Goal: Use online tool/utility: Utilize a website feature to perform a specific function

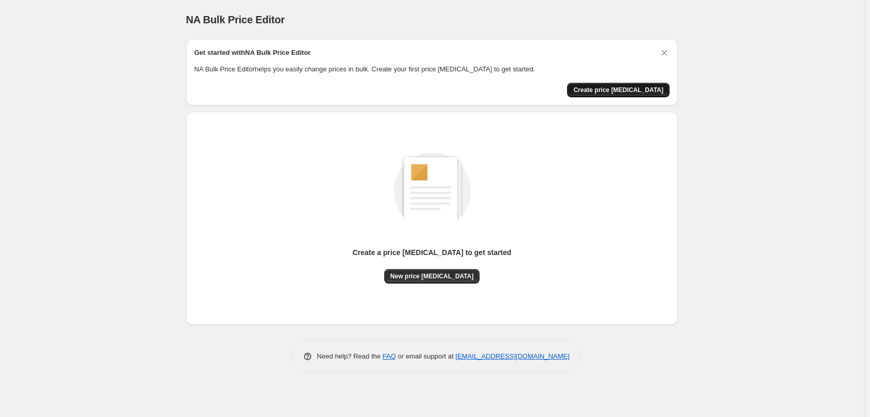
click at [610, 93] on span "Create price [MEDICAL_DATA]" at bounding box center [618, 90] width 90 height 8
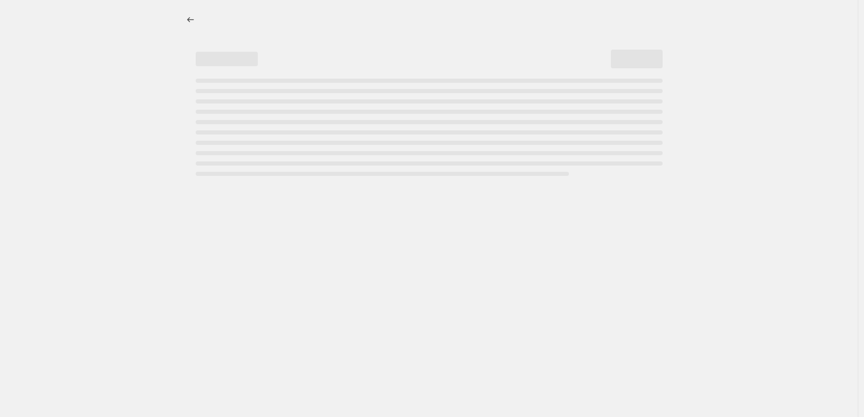
select select "percentage"
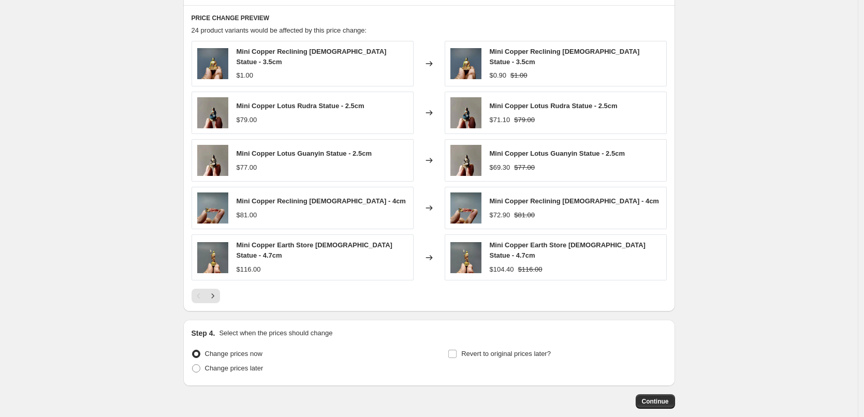
scroll to position [618, 0]
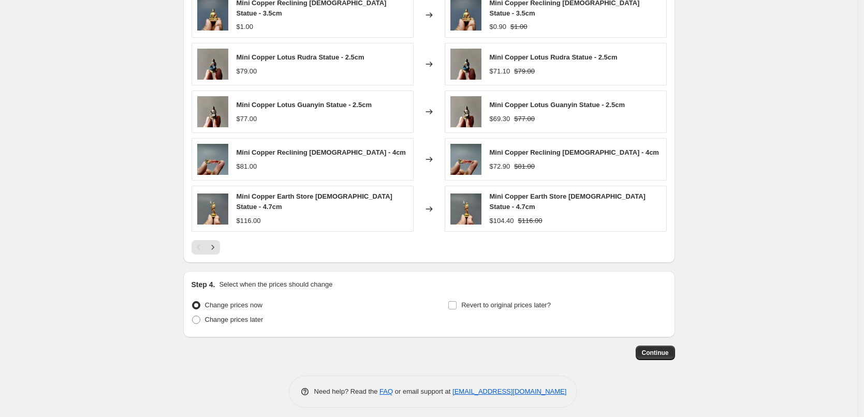
click at [639, 346] on div "Continue" at bounding box center [429, 353] width 492 height 14
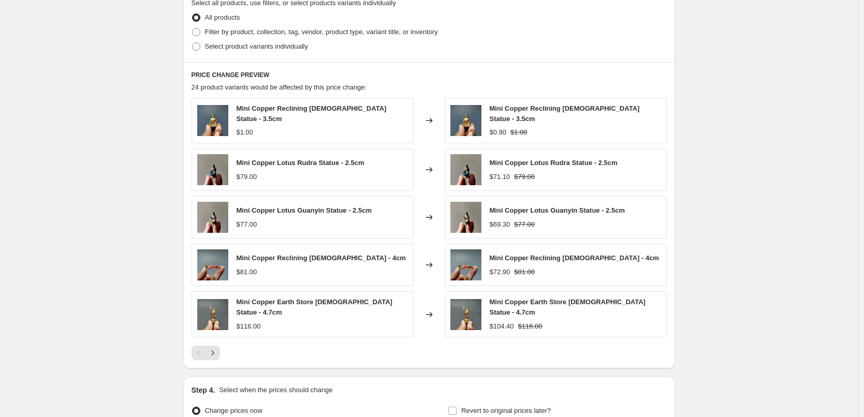
scroll to position [570, 0]
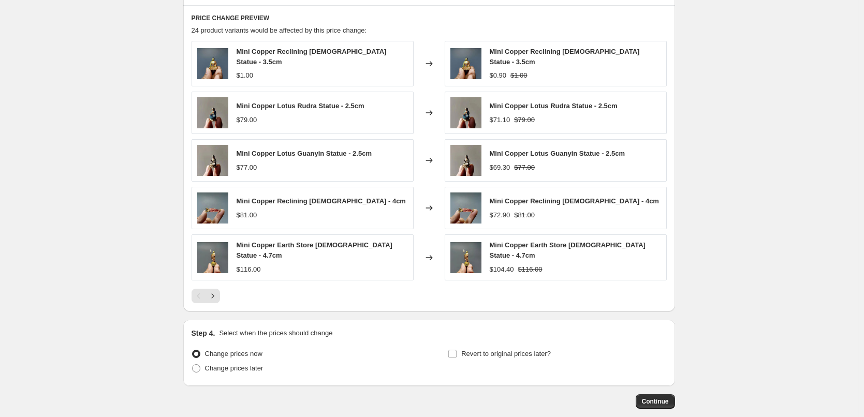
click at [307, 70] on div "$1.00" at bounding box center [322, 75] width 171 height 10
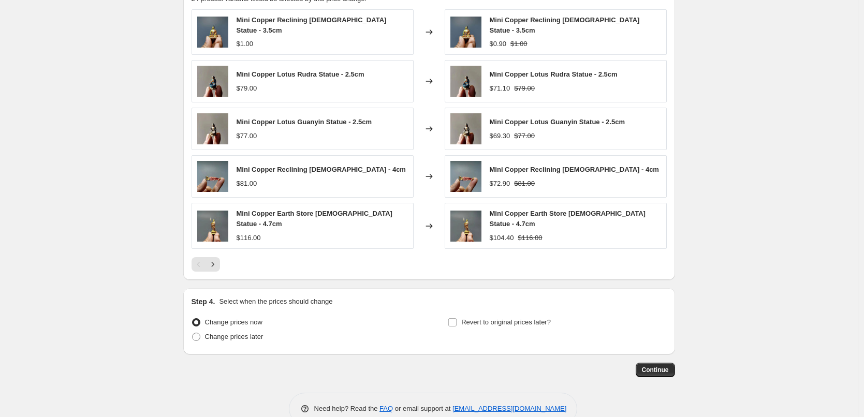
scroll to position [618, 0]
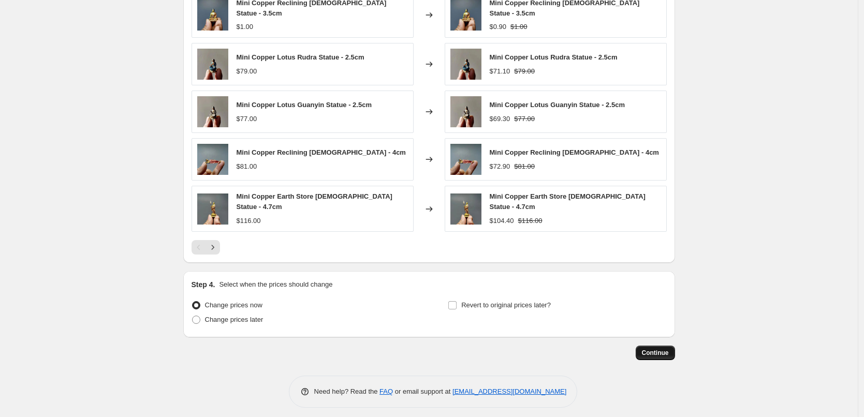
click at [655, 349] on span "Continue" at bounding box center [655, 353] width 27 height 8
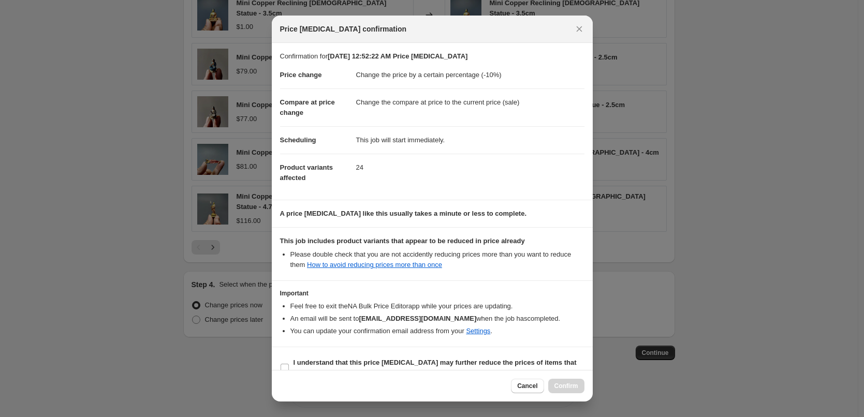
scroll to position [19, 0]
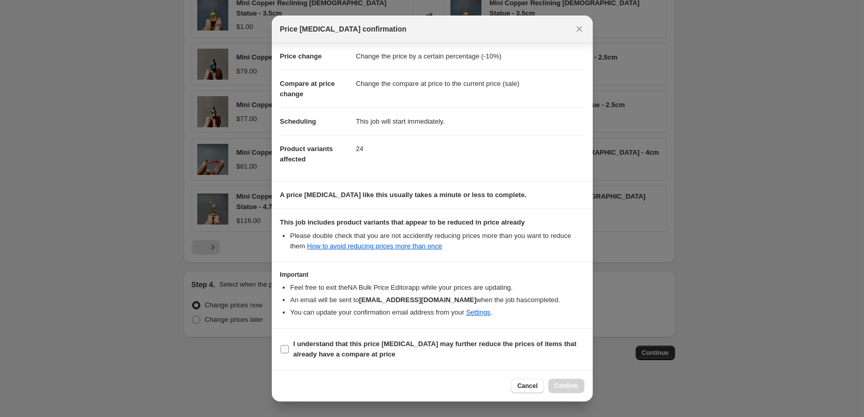
click at [284, 350] on input "I understand that this price [MEDICAL_DATA] may further reduce the prices of it…" at bounding box center [285, 349] width 8 height 8
checkbox input "true"
click at [562, 389] on span "Confirm" at bounding box center [567, 386] width 24 height 8
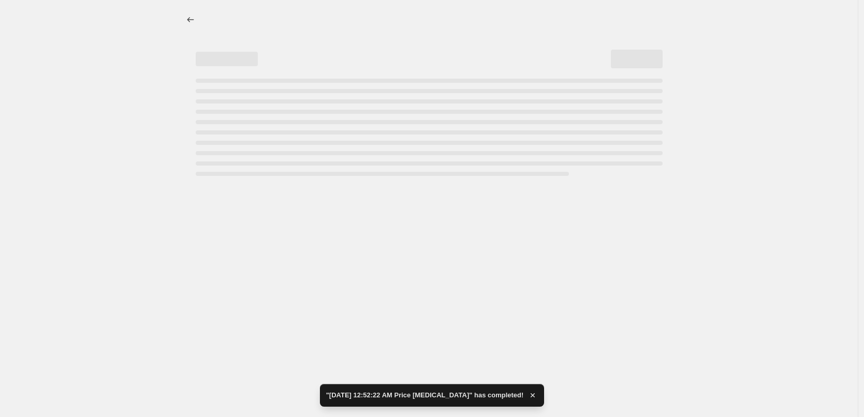
select select "percentage"
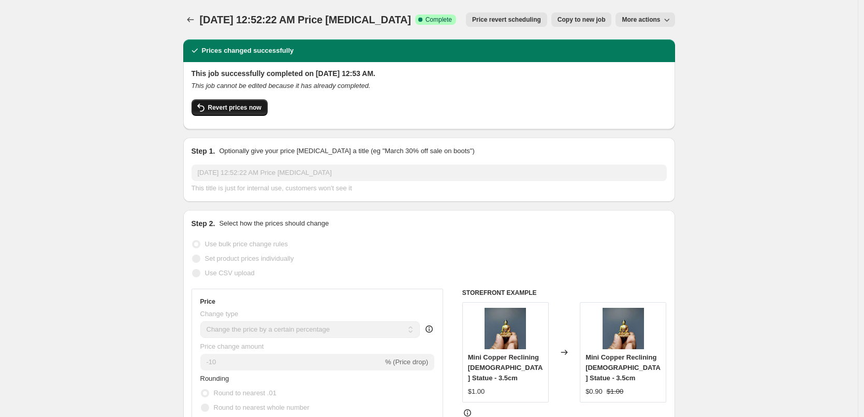
click at [235, 110] on span "Revert prices now" at bounding box center [234, 108] width 53 height 8
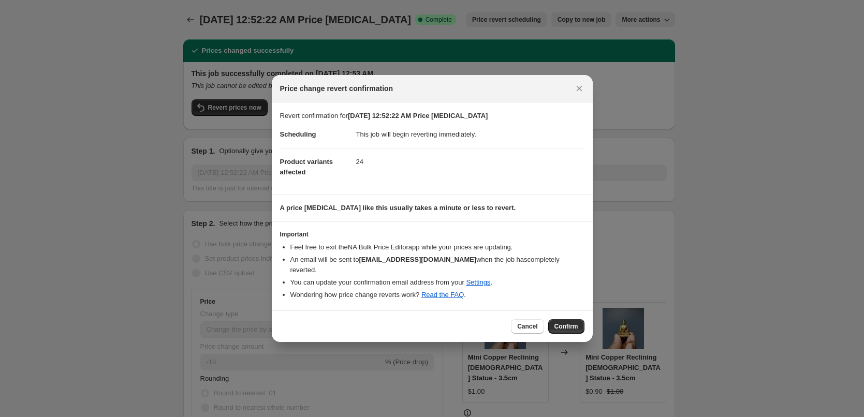
click at [565, 323] on span "Confirm" at bounding box center [567, 327] width 24 height 8
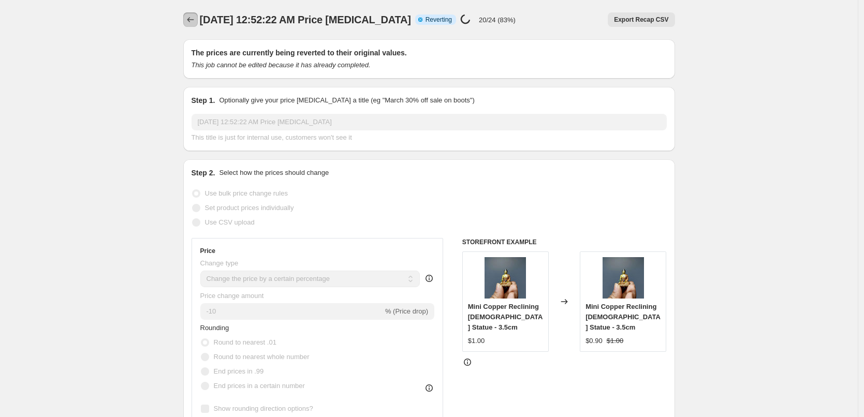
click at [190, 14] on button "Price change jobs" at bounding box center [190, 19] width 14 height 14
